Goal: Information Seeking & Learning: Check status

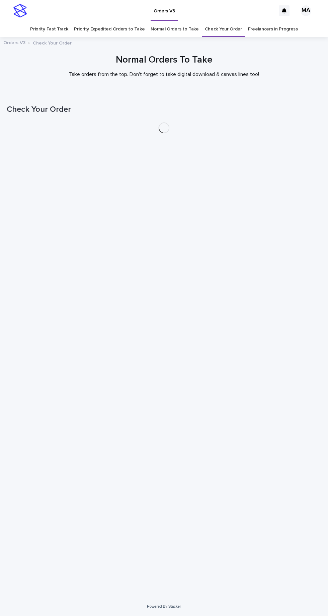
scroll to position [21, 0]
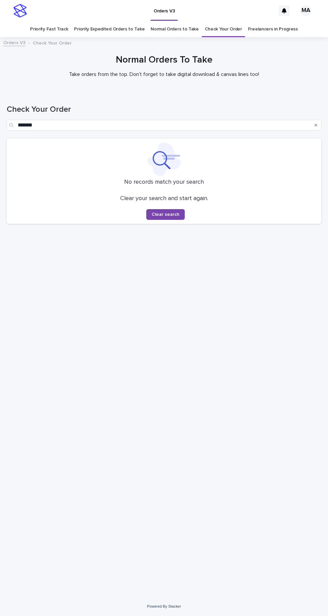
click at [229, 39] on div "Orders V3 Check Your Order" at bounding box center [164, 43] width 328 height 9
click at [224, 21] on link "Check Your Order" at bounding box center [223, 29] width 37 height 16
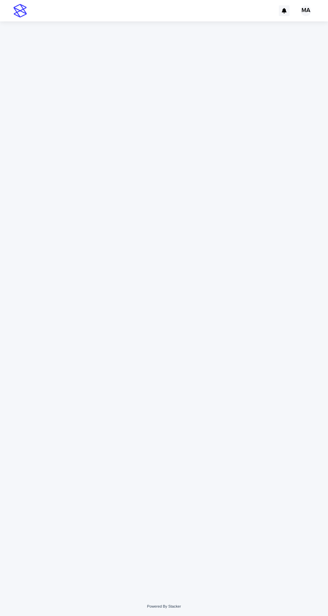
scroll to position [21, 0]
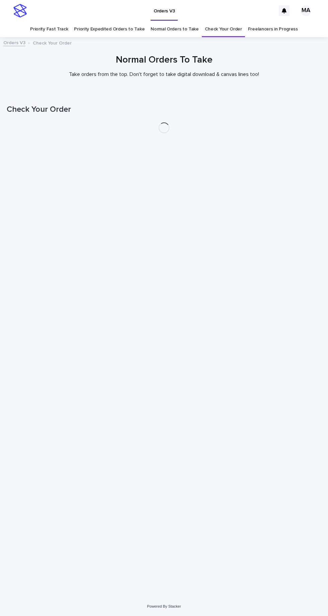
scroll to position [21, 0]
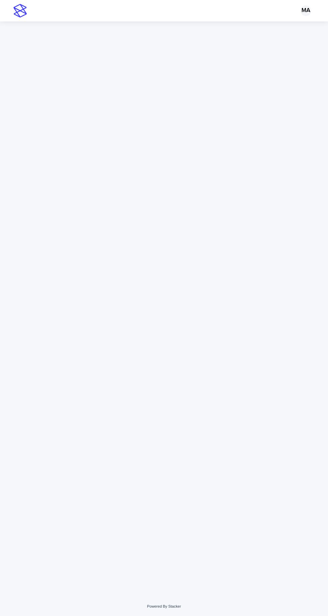
scroll to position [21, 0]
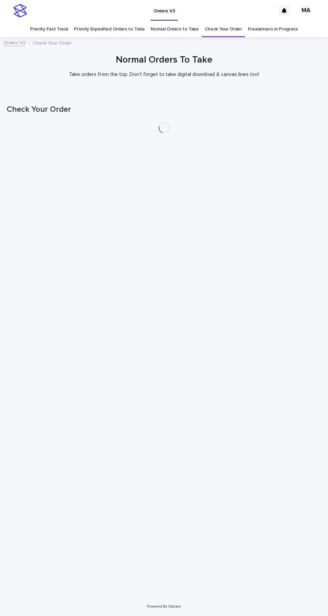
scroll to position [21, 0]
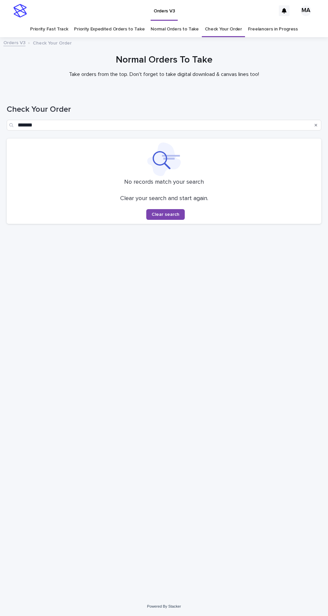
click at [224, 21] on link "Check Your Order" at bounding box center [223, 29] width 37 height 16
